Goal: Find specific page/section: Find specific page/section

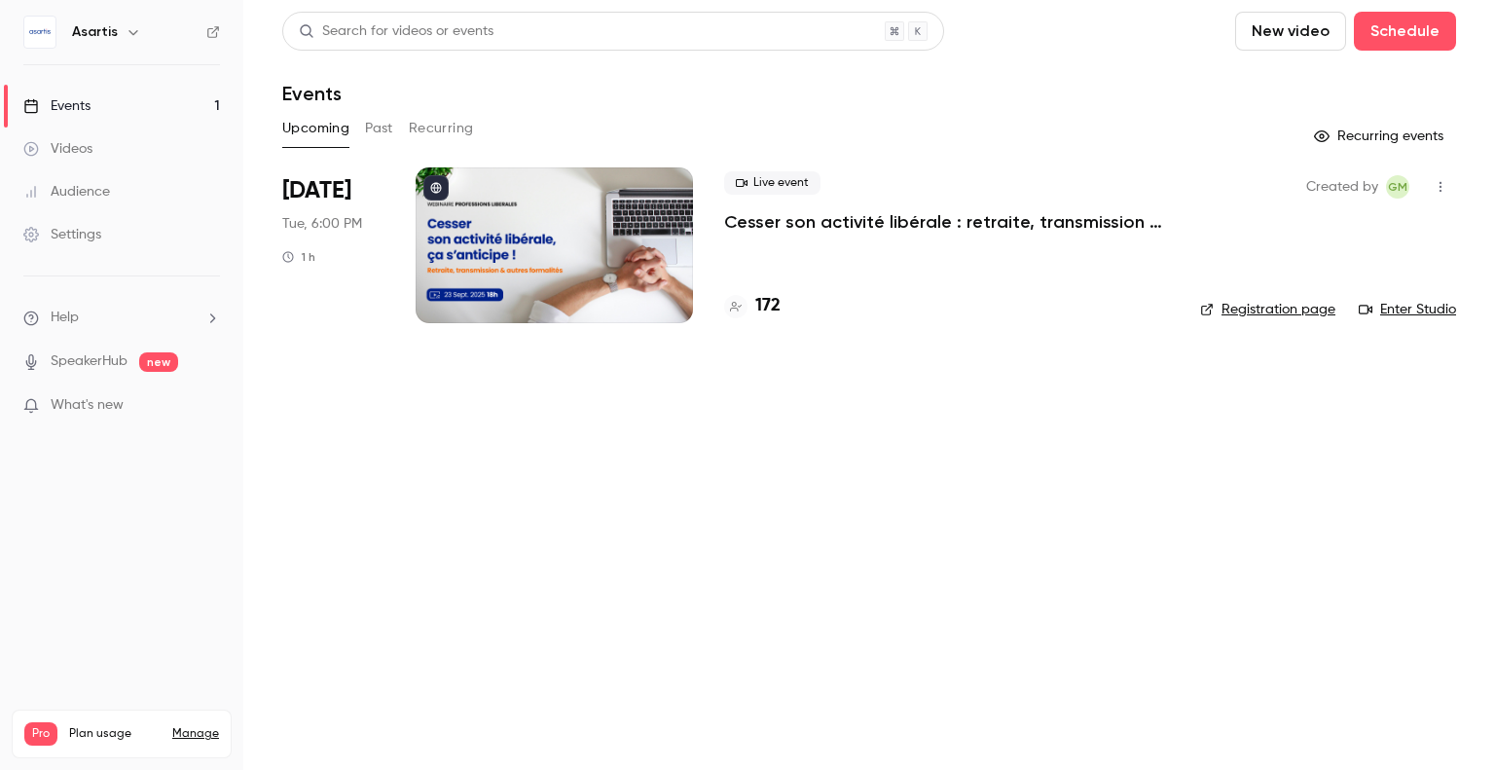
click at [917, 393] on main "Search for videos or events New video Schedule Events Upcoming Past Recurring R…" at bounding box center [868, 385] width 1251 height 770
